Goal: Obtain resource: Obtain resource

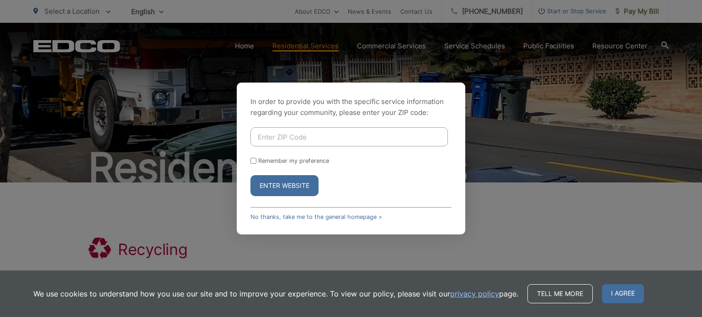
click at [286, 148] on form "Remember my preference Enter Website" at bounding box center [350, 161] width 201 height 69
click at [285, 142] on input "Enter ZIP Code" at bounding box center [348, 136] width 197 height 19
type input "90755"
click at [284, 183] on button "Enter Website" at bounding box center [284, 185] width 68 height 21
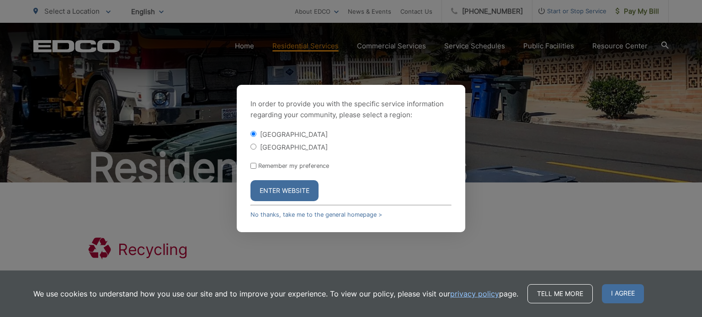
click at [257, 148] on div "[GEOGRAPHIC_DATA]" at bounding box center [350, 146] width 201 height 9
click at [253, 146] on input "[GEOGRAPHIC_DATA]" at bounding box center [253, 147] width 6 height 6
radio input "true"
click at [282, 191] on button "Enter Website" at bounding box center [284, 190] width 68 height 21
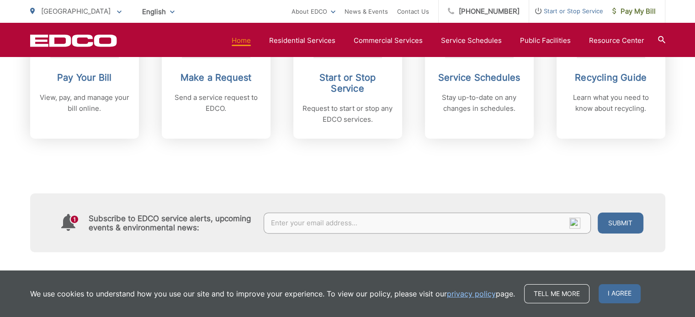
scroll to position [411, 0]
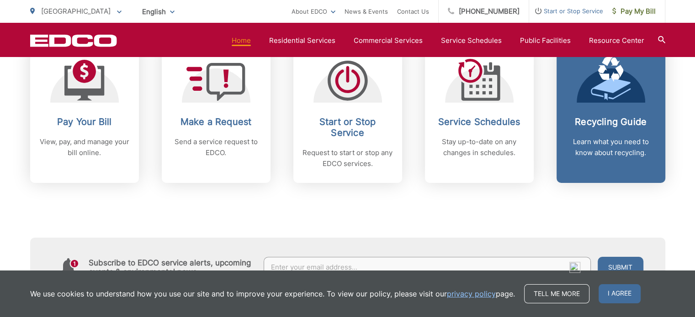
click at [607, 132] on div "Recycling Guide Learn what you need to know about recycling." at bounding box center [610, 137] width 90 height 42
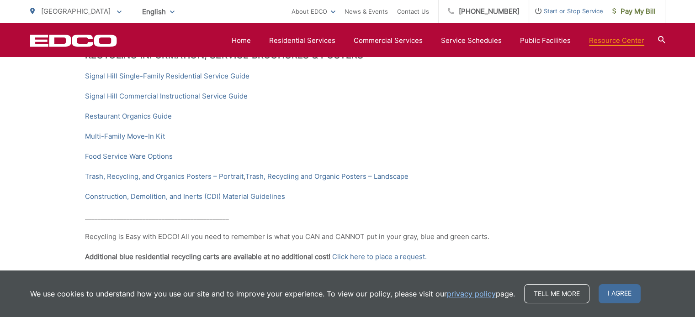
scroll to position [183, 0]
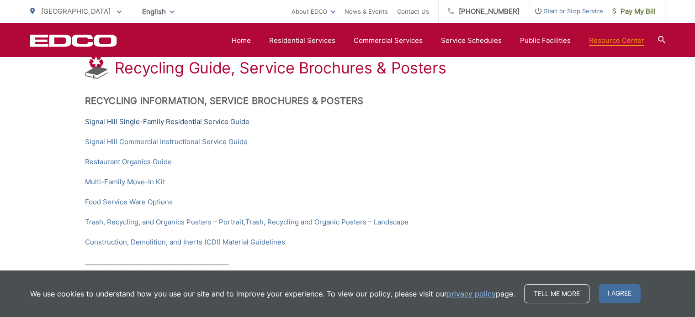
click at [175, 122] on link "Signal Hill Single-Family Residential Service Guide" at bounding box center [167, 121] width 164 height 11
